Goal: Task Accomplishment & Management: Understand process/instructions

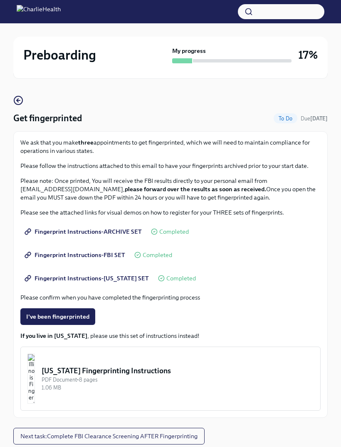
scroll to position [35, 0]
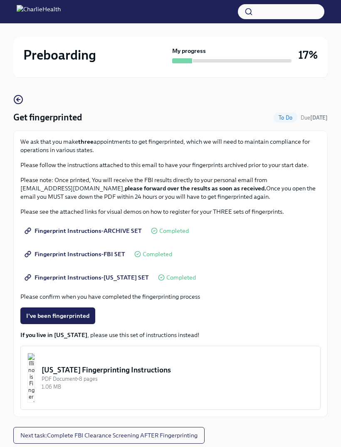
click at [177, 436] on span "Next task : Complete FBI Clearance Screening AFTER Fingerprinting" at bounding box center [108, 435] width 177 height 8
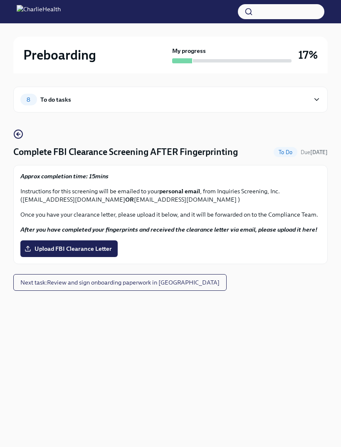
click at [156, 288] on button "Next task : Review and sign onboarding paperwork in UKG" at bounding box center [120, 282] width 214 height 17
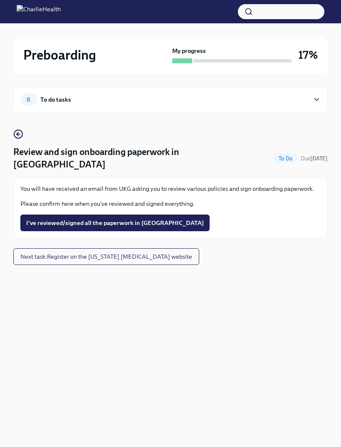
click at [160, 252] on span "Next task : Register on the Pennsylvania Child Abuse website" at bounding box center [106, 256] width 172 height 8
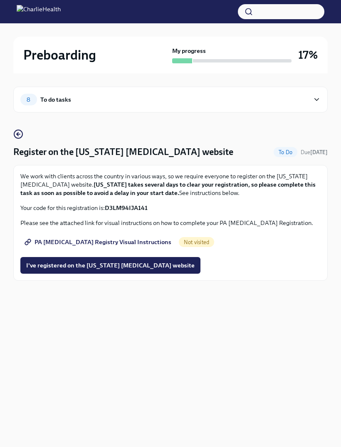
click at [316, 99] on icon at bounding box center [317, 100] width 4 height 2
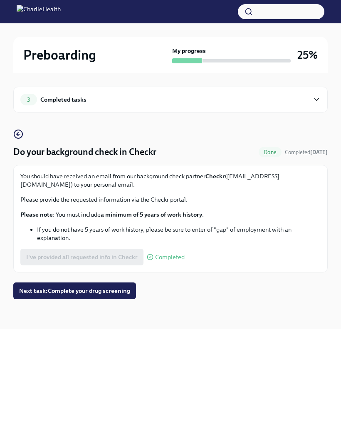
click at [263, 90] on div "3 Completed tasks" at bounding box center [170, 100] width 315 height 26
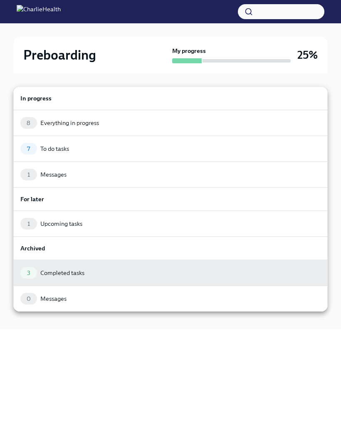
click at [192, 144] on div "7 To do tasks" at bounding box center [170, 149] width 301 height 12
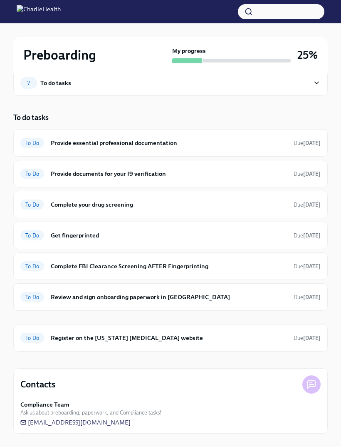
scroll to position [27, 0]
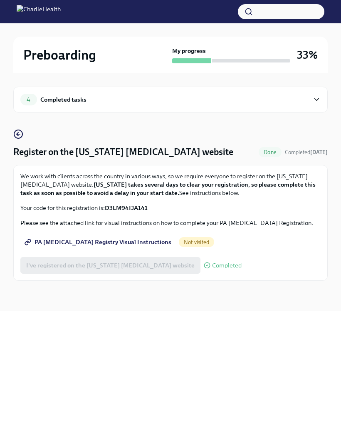
click at [108, 246] on link "PA [MEDICAL_DATA] Registry Visual Instructions" at bounding box center [98, 242] width 157 height 17
click at [146, 243] on span "PA [MEDICAL_DATA] Registry Visual Instructions" at bounding box center [98, 242] width 145 height 8
